Goal: Complete application form: Complete application form

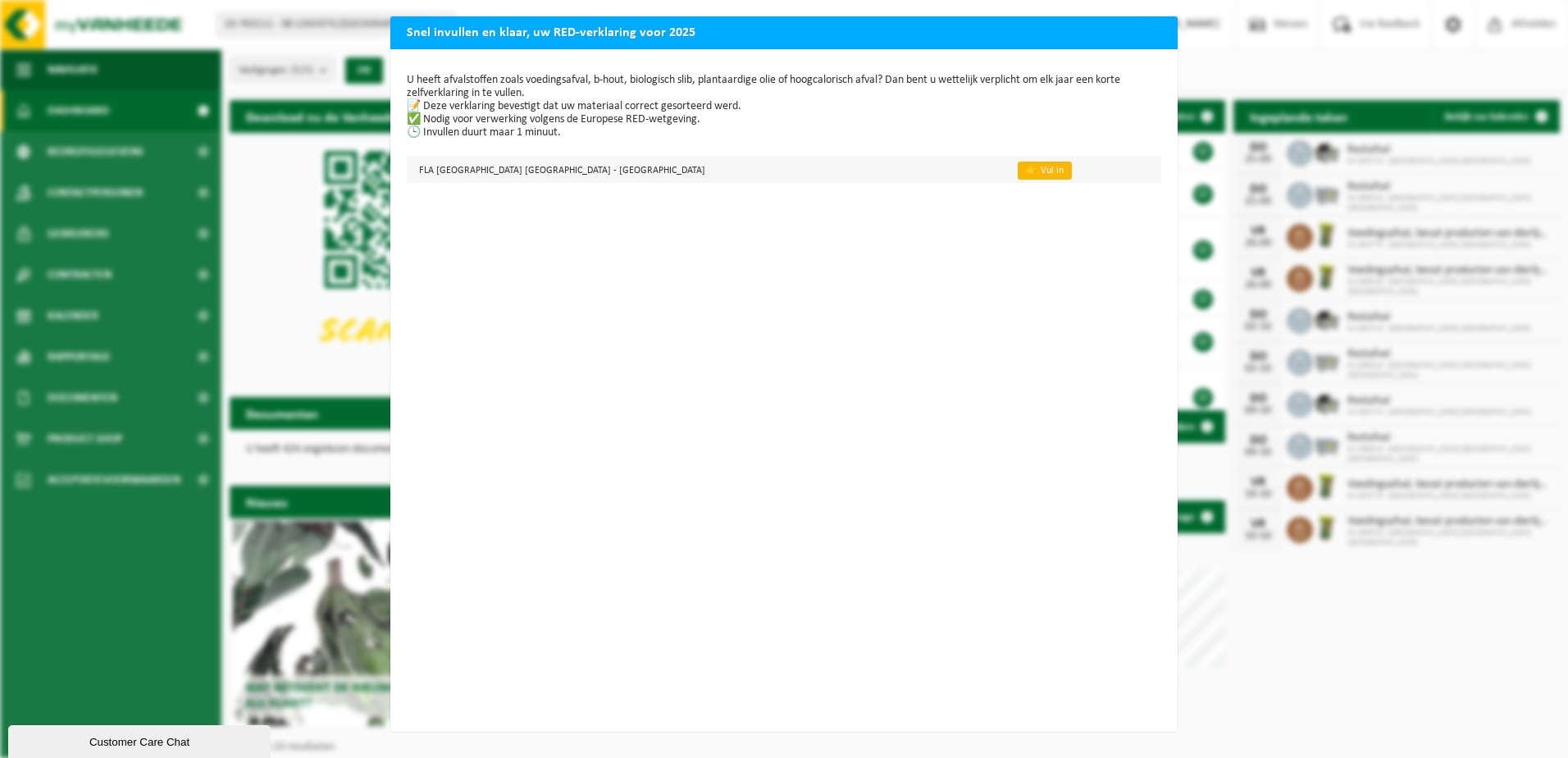
click at [1018, 165] on link "👉 Vul in" at bounding box center [1044, 171] width 54 height 18
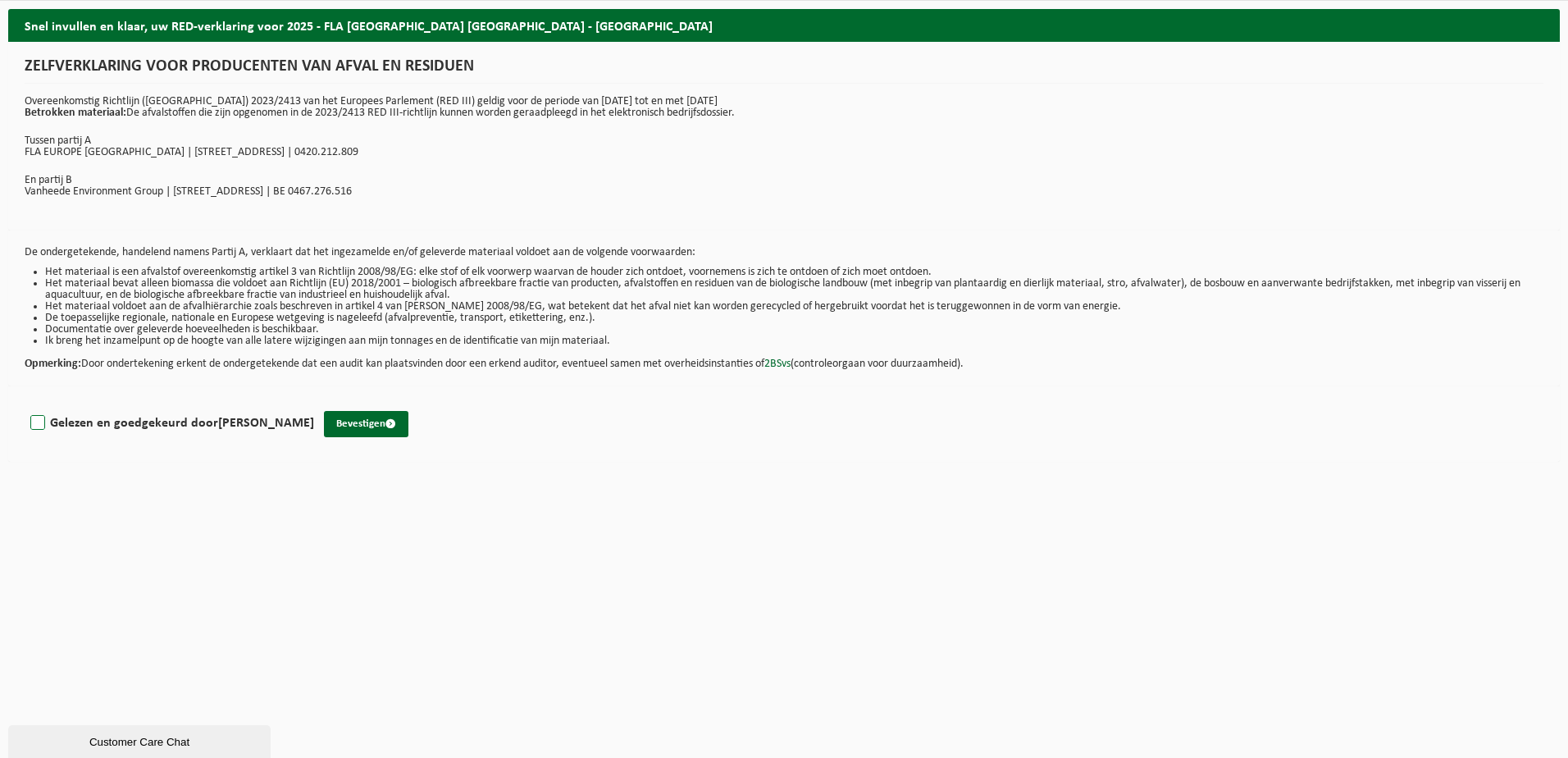
click at [40, 420] on label "Gelezen en goedgekeurd door [PERSON_NAME]" at bounding box center [170, 423] width 287 height 25
click at [314, 403] on input "Gelezen en goedgekeurd door [PERSON_NAME]" at bounding box center [314, 402] width 1 height 1
checkbox input "true"
click at [383, 420] on button "Bevestigen" at bounding box center [366, 424] width 85 height 26
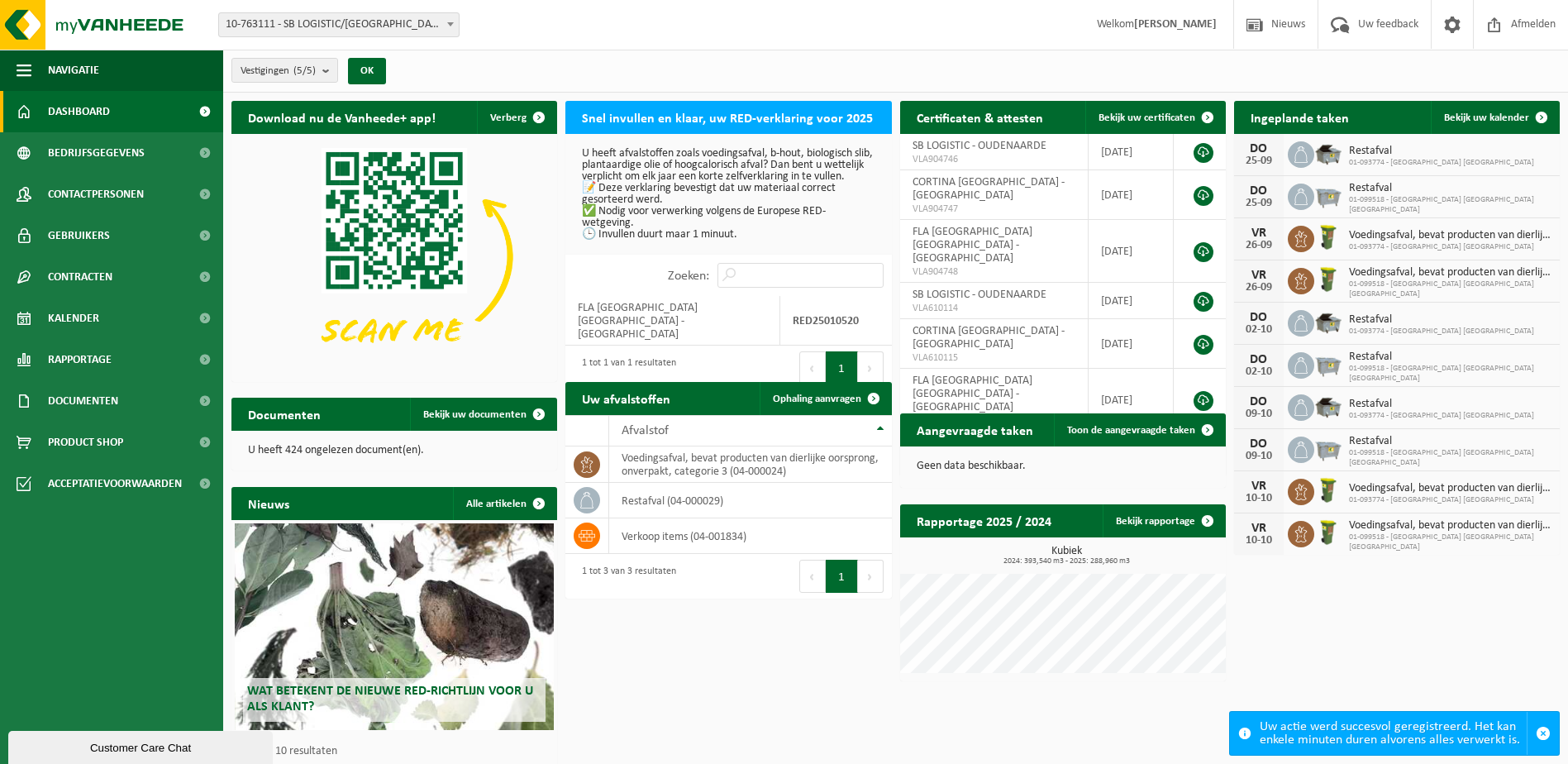
click at [660, 353] on div "1 tot 1 van 1 resultaten" at bounding box center [624, 367] width 102 height 36
click at [633, 310] on td "FLA [GEOGRAPHIC_DATA] [GEOGRAPHIC_DATA] - [GEOGRAPHIC_DATA]" at bounding box center [672, 320] width 215 height 49
click at [633, 314] on td "FLA EUROPE NV - OUDENAARDE" at bounding box center [672, 320] width 215 height 49
drag, startPoint x: 633, startPoint y: 314, endPoint x: 692, endPoint y: 113, distance: 209.5
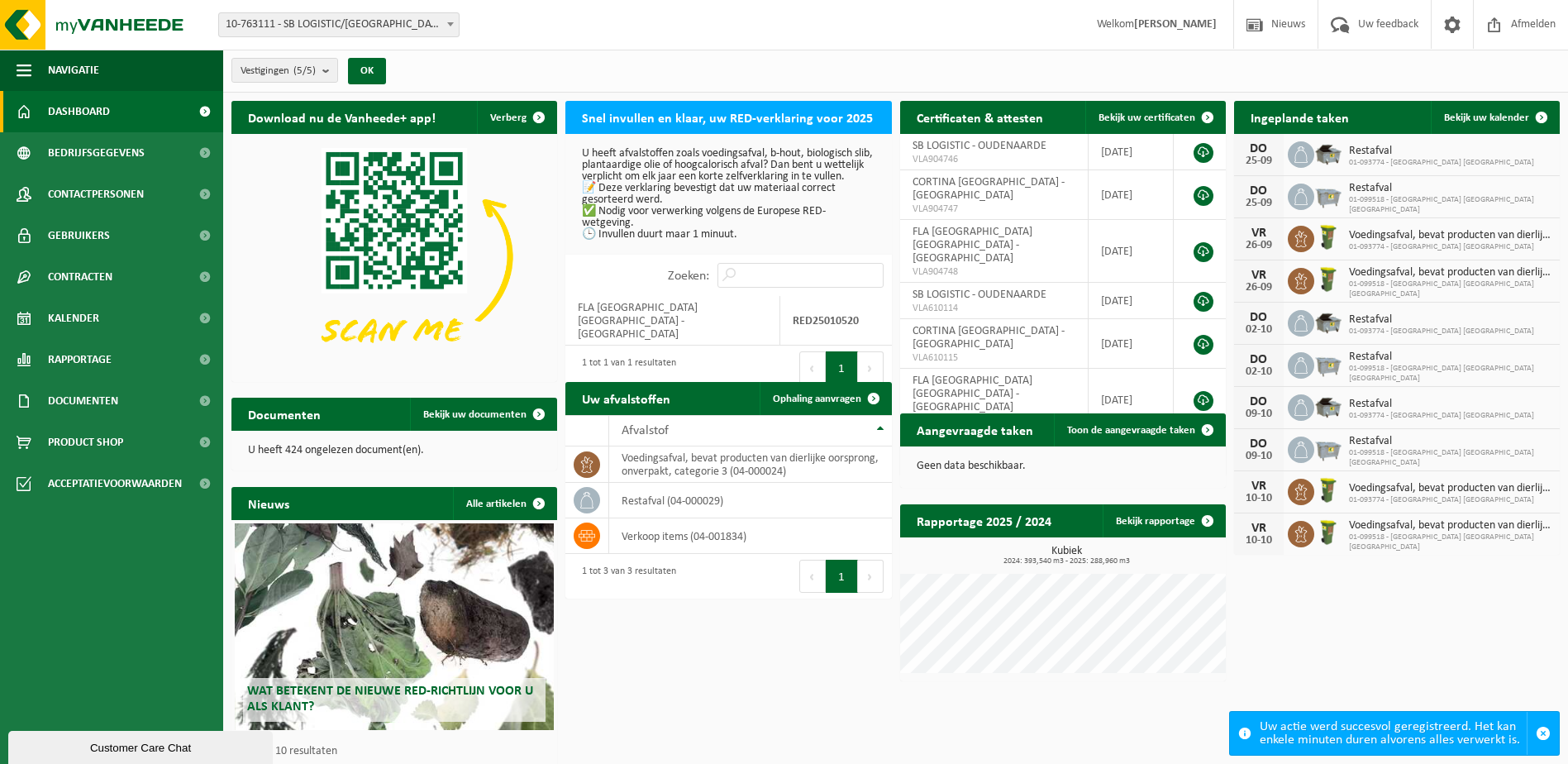
click at [692, 113] on h2 "Snel invullen en klaar, uw RED-verklaring voor 2025" at bounding box center [726, 117] width 324 height 33
click at [712, 114] on h2 "Snel invullen en klaar, uw RED-verklaring voor 2025" at bounding box center [726, 117] width 324 height 33
click at [1276, 743] on div "Uw actie werd succesvol geregistreerd. Het kan enkele minuten duren alvorens al…" at bounding box center [1392, 733] width 267 height 43
click at [1546, 735] on span "button" at bounding box center [1543, 733] width 15 height 15
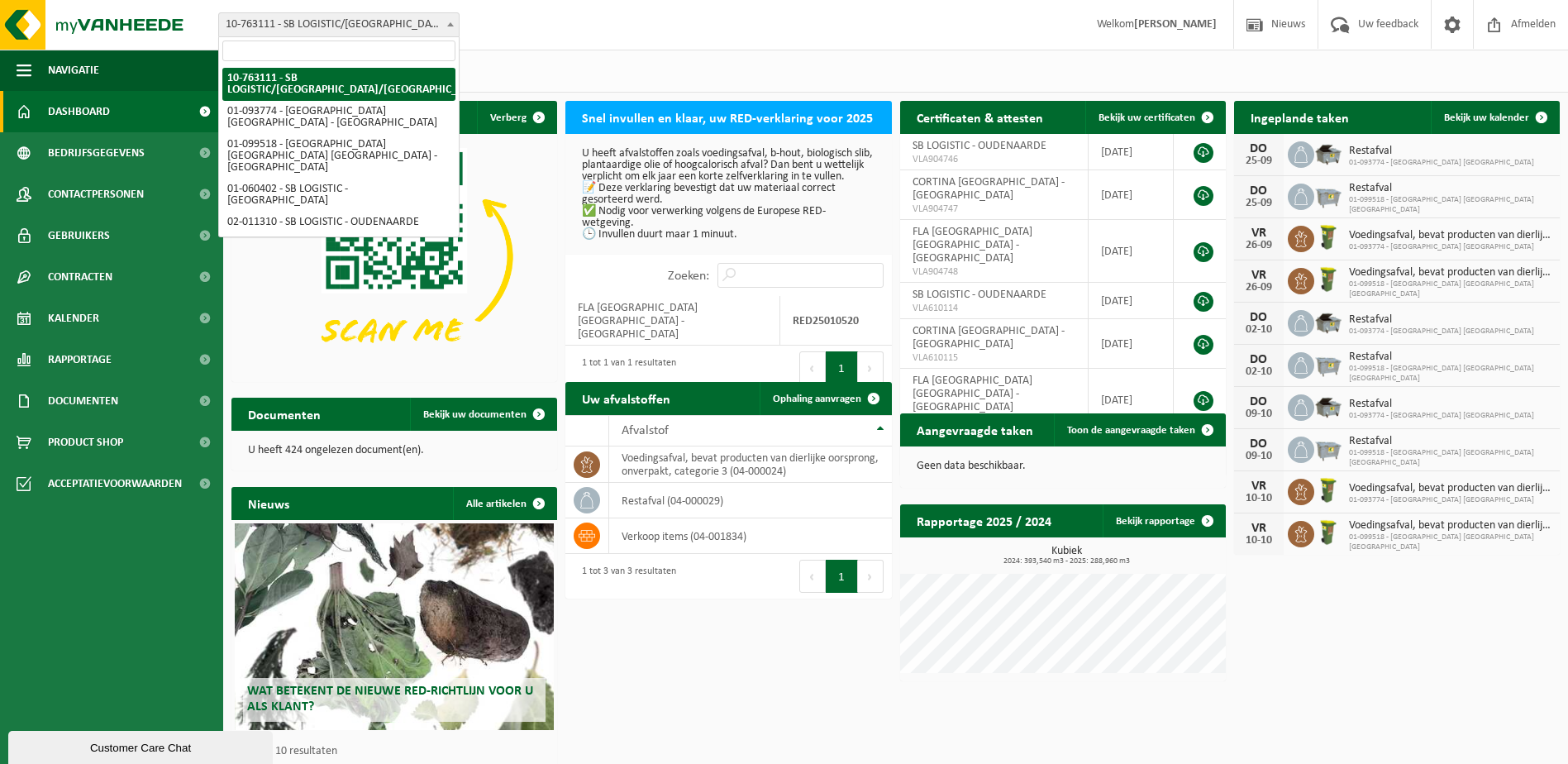
click at [445, 17] on span at bounding box center [451, 23] width 17 height 21
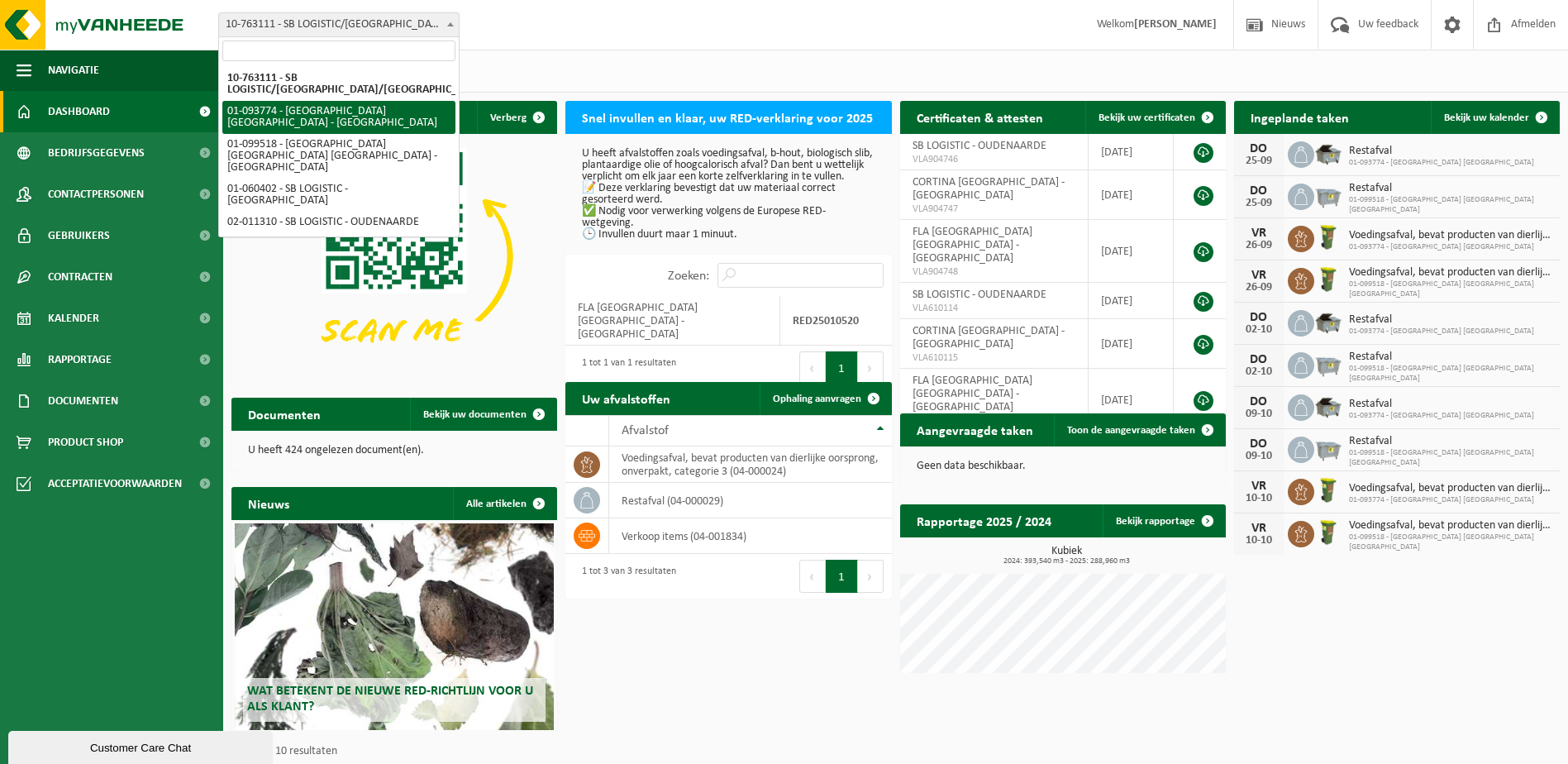
select select "11876"
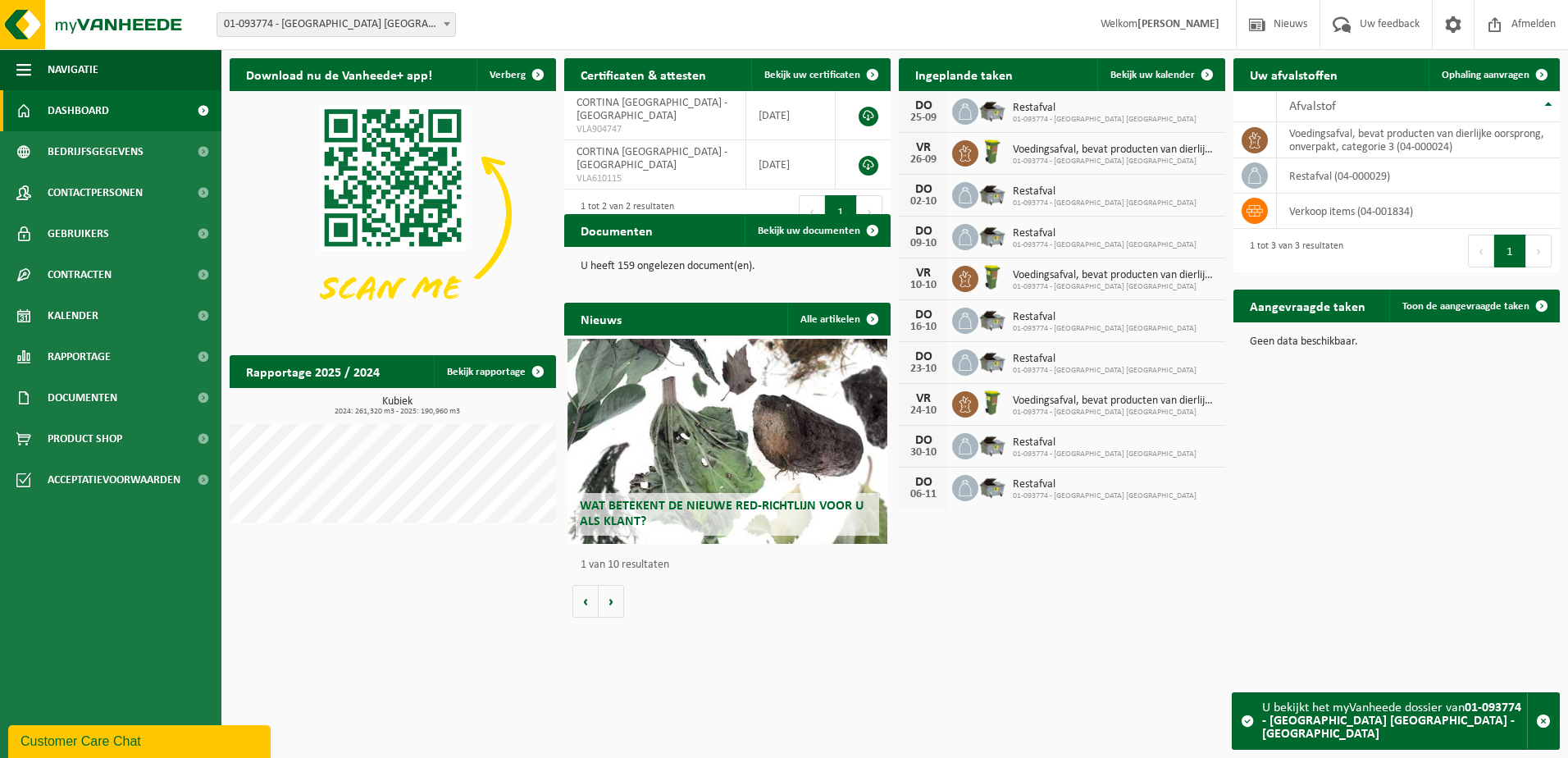
click at [415, 18] on span "01-093774 - [GEOGRAPHIC_DATA] [GEOGRAPHIC_DATA] - [GEOGRAPHIC_DATA]" at bounding box center [336, 24] width 238 height 23
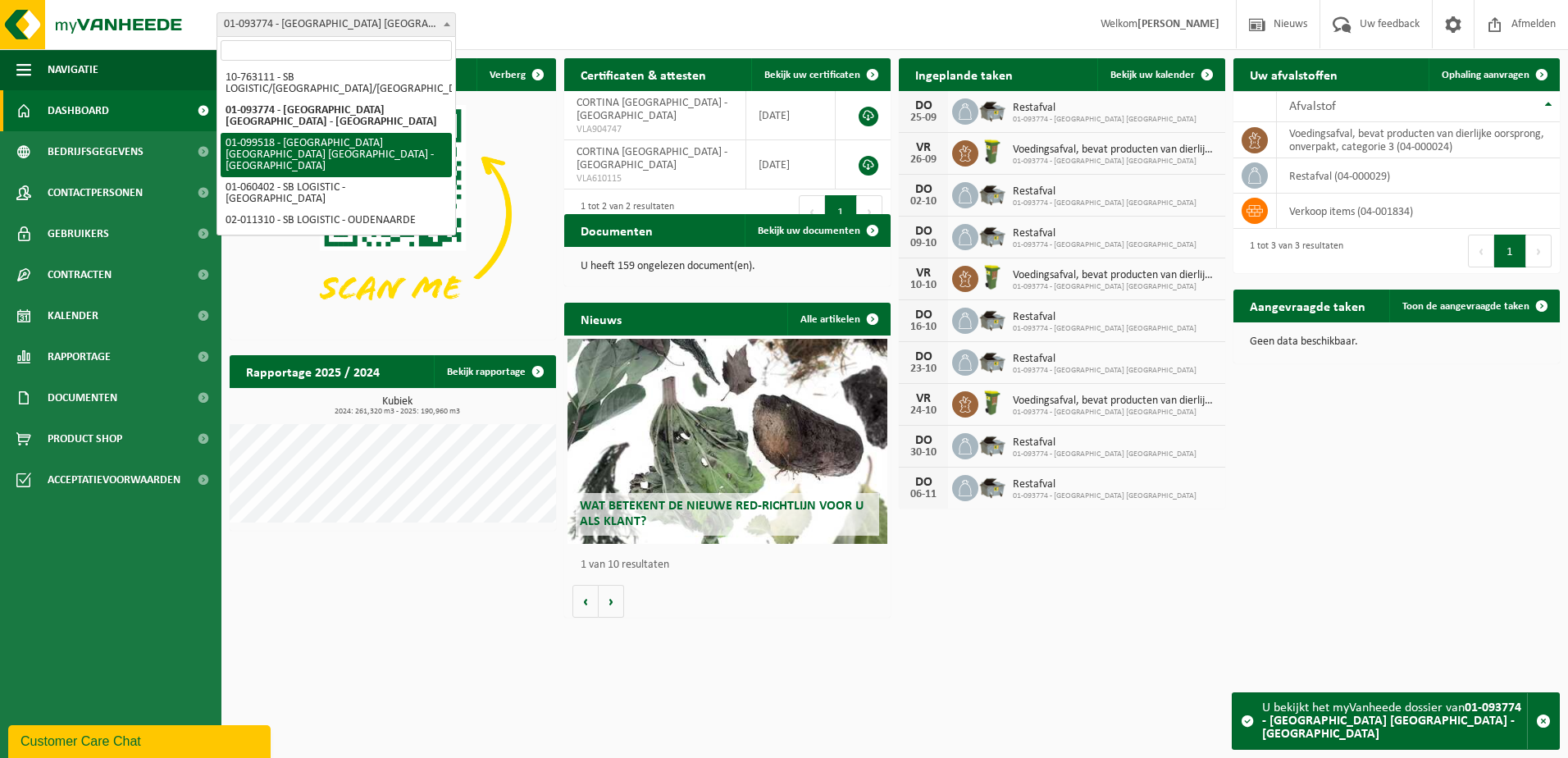
select select "11878"
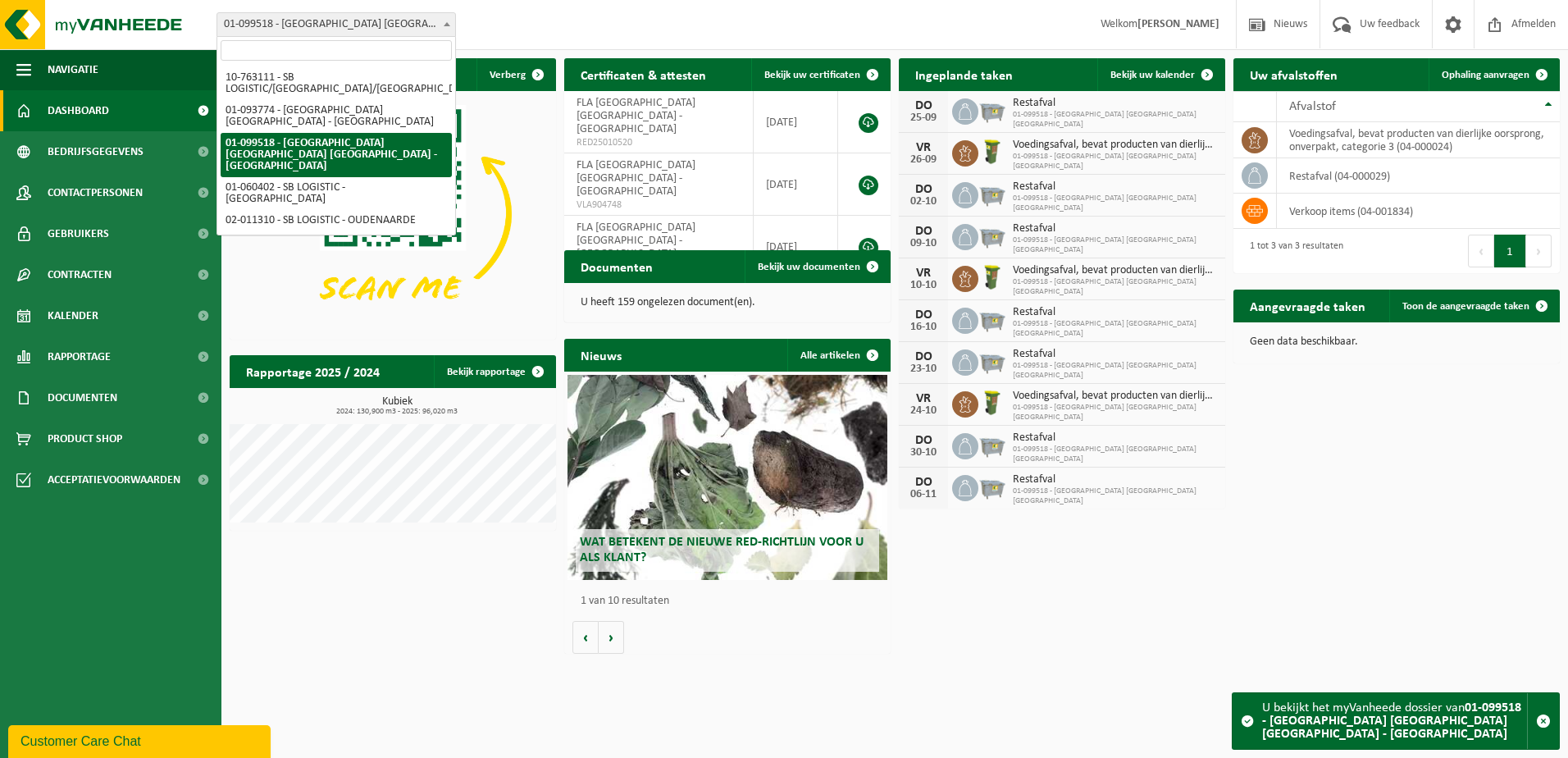
click at [419, 20] on span "01-099518 - [GEOGRAPHIC_DATA] [GEOGRAPHIC_DATA] [GEOGRAPHIC_DATA] - [GEOGRAPHIC…" at bounding box center [336, 24] width 238 height 23
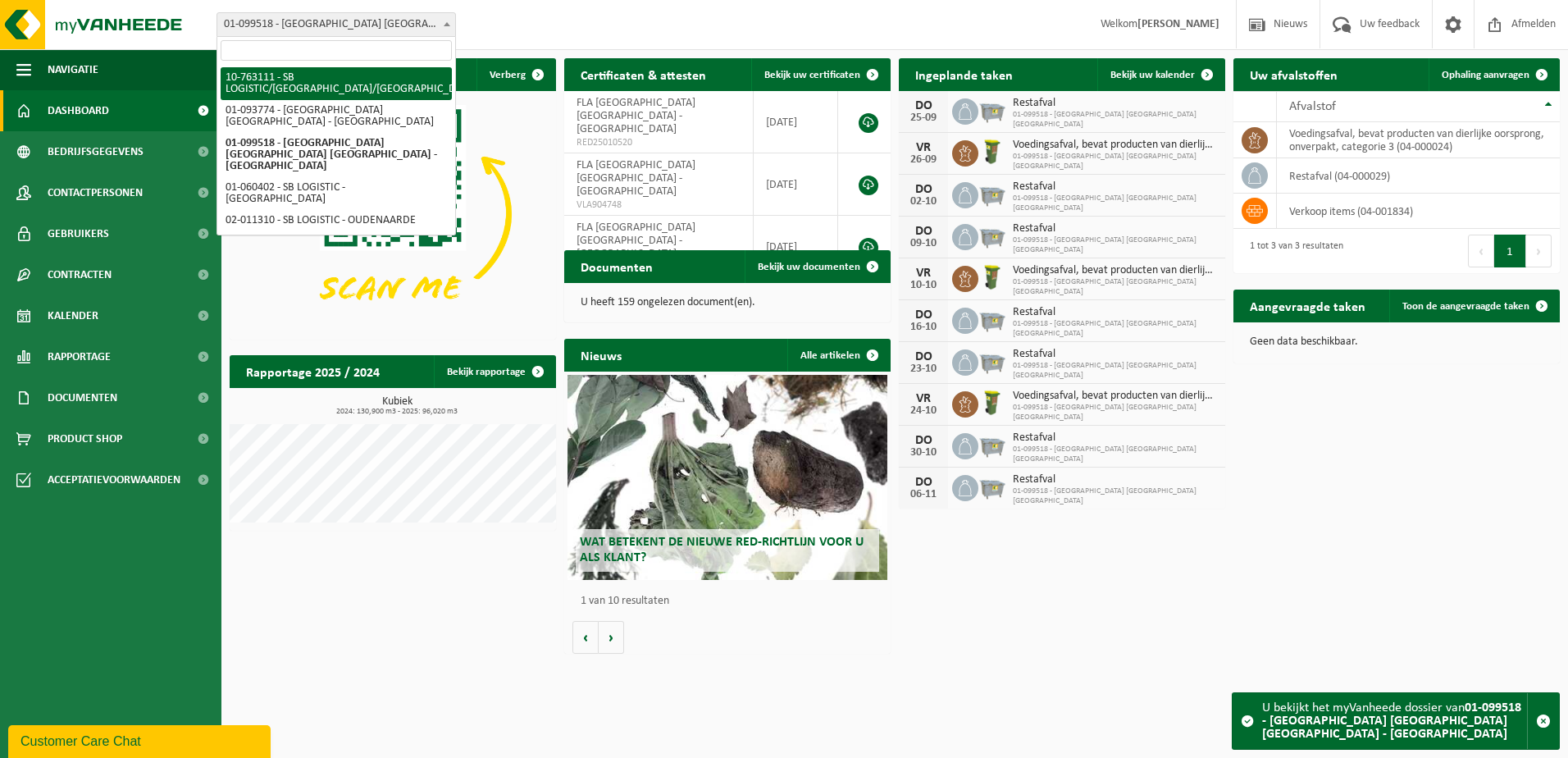
select select "11891"
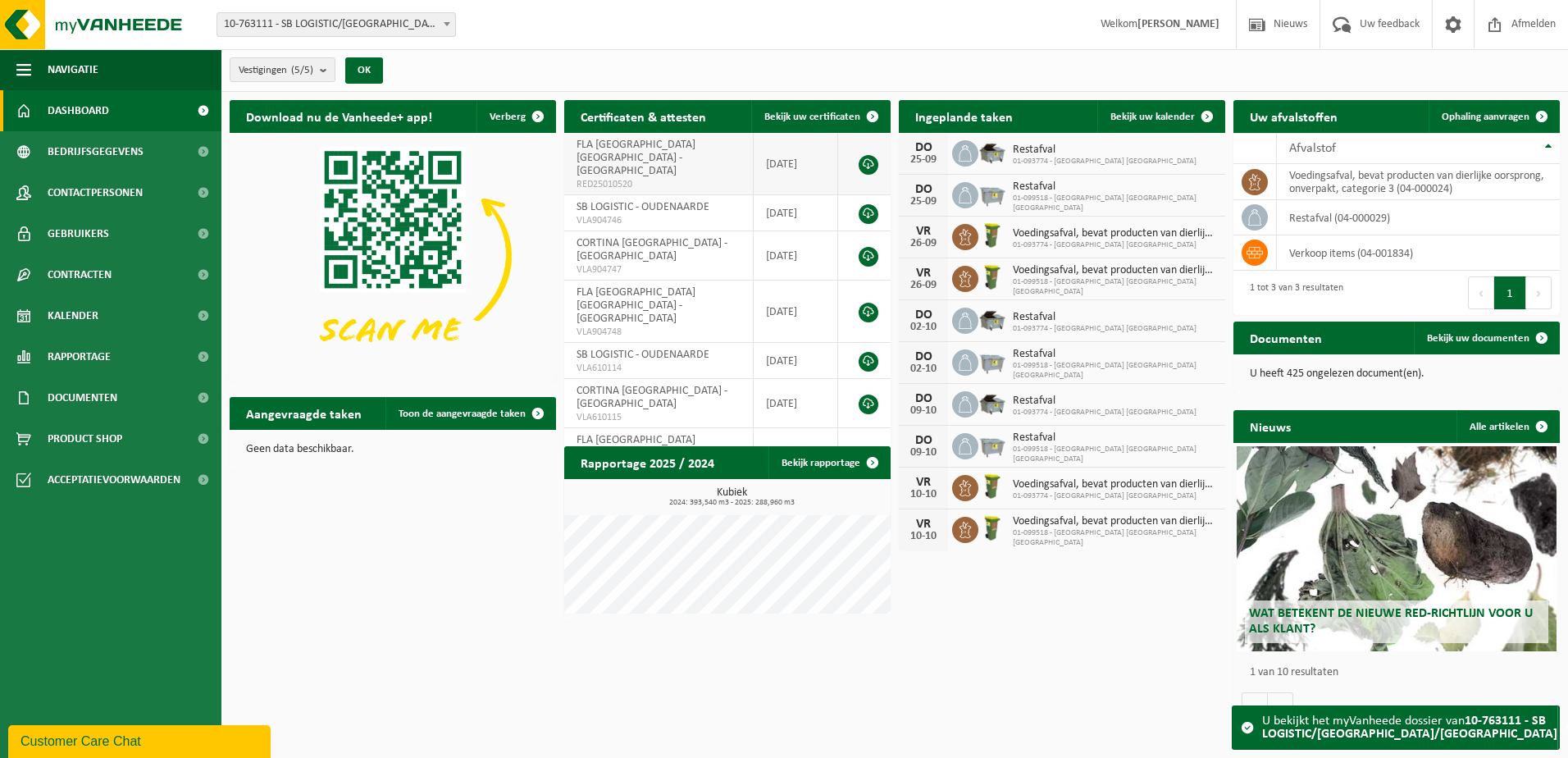
click at [695, 149] on span "FLA EUROPE NV - OUDENAARDE" at bounding box center [635, 158] width 119 height 39
click at [342, 22] on span "10-763111 - SB LOGISTIC/[GEOGRAPHIC_DATA]/[GEOGRAPHIC_DATA]" at bounding box center [336, 24] width 238 height 23
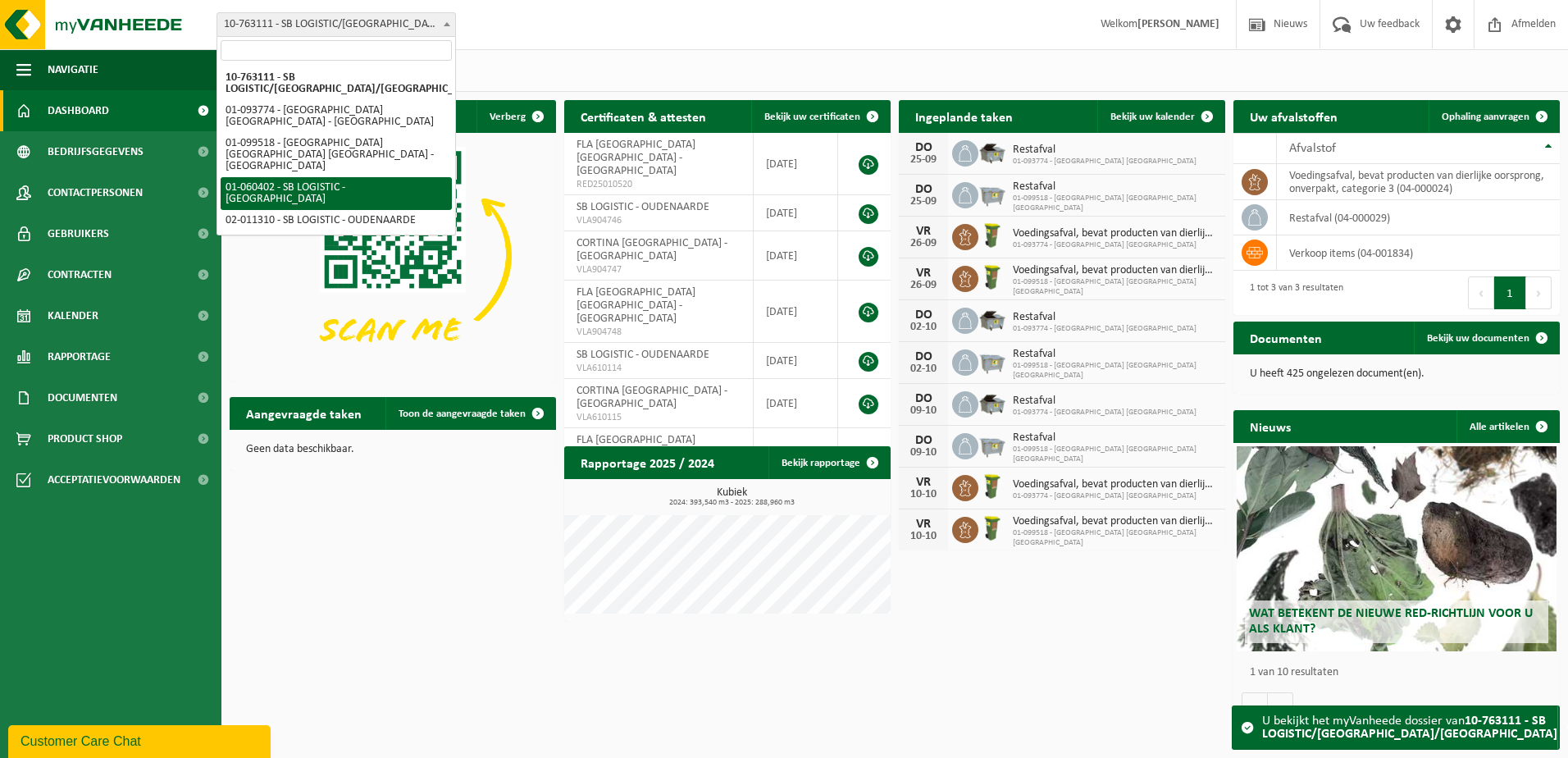
select select "10365"
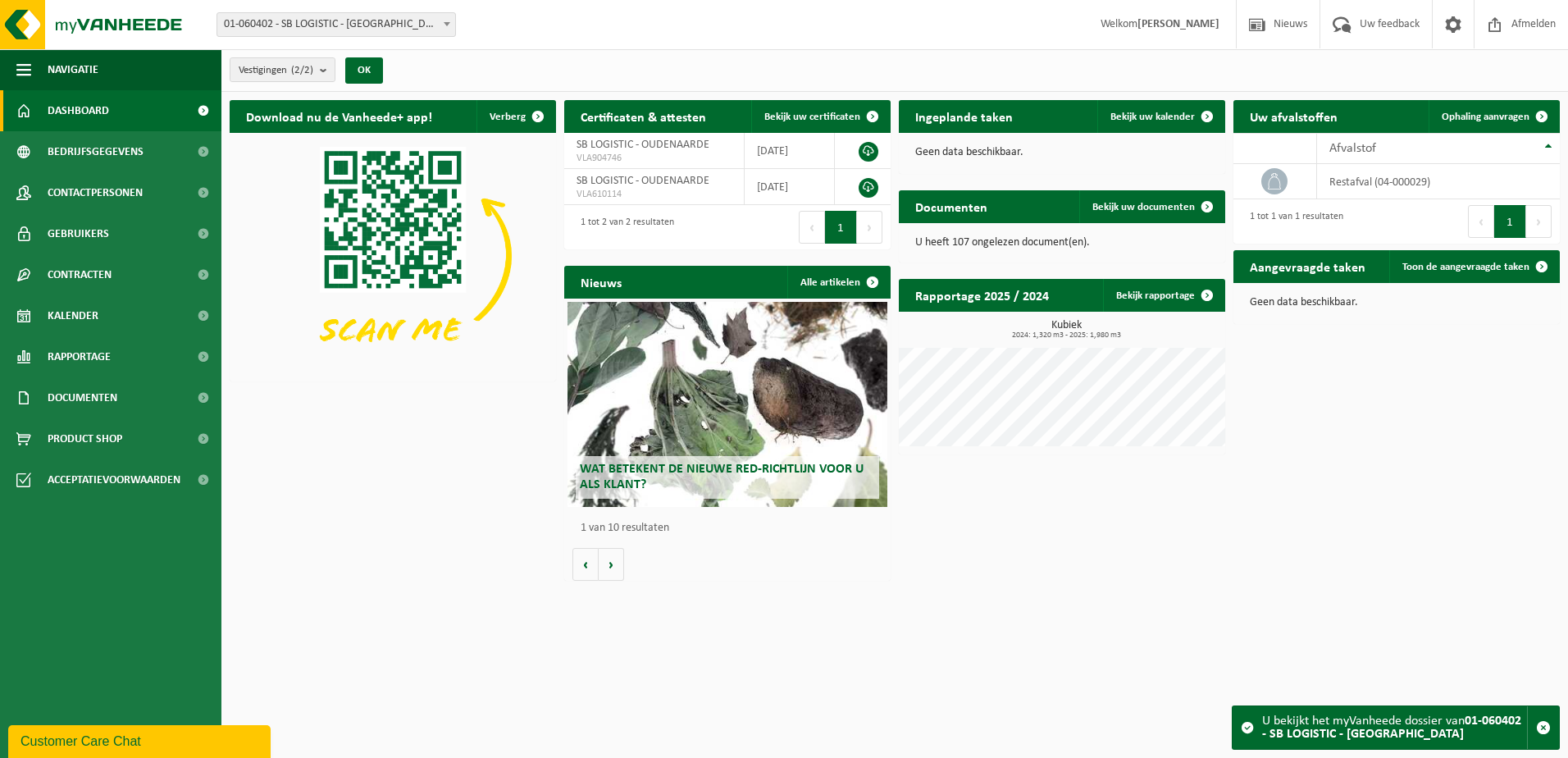
click at [312, 19] on span "01-060402 - SB LOGISTIC - [GEOGRAPHIC_DATA]" at bounding box center [336, 24] width 238 height 23
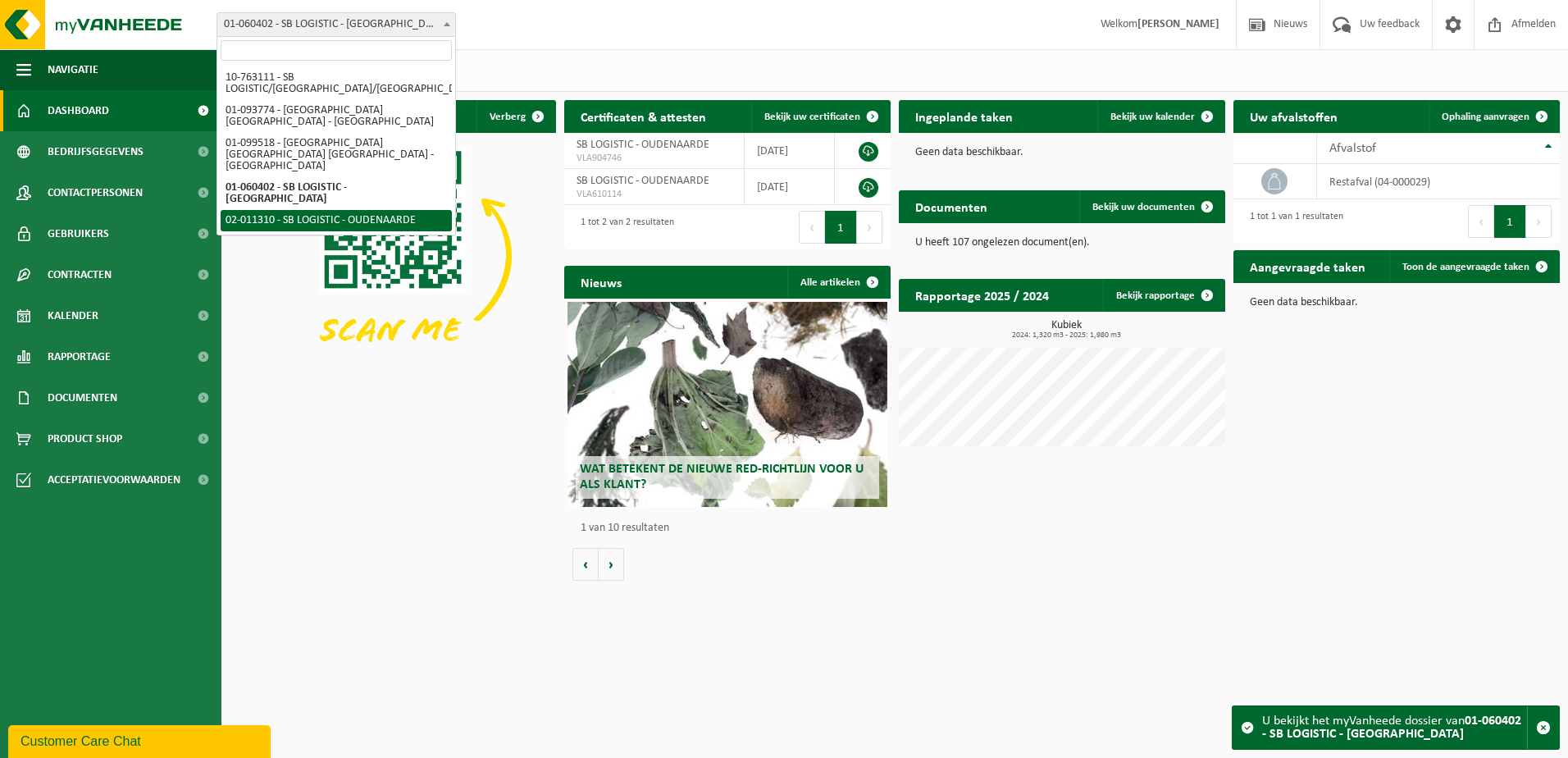
select select "5005"
